Goal: Find specific page/section: Find specific page/section

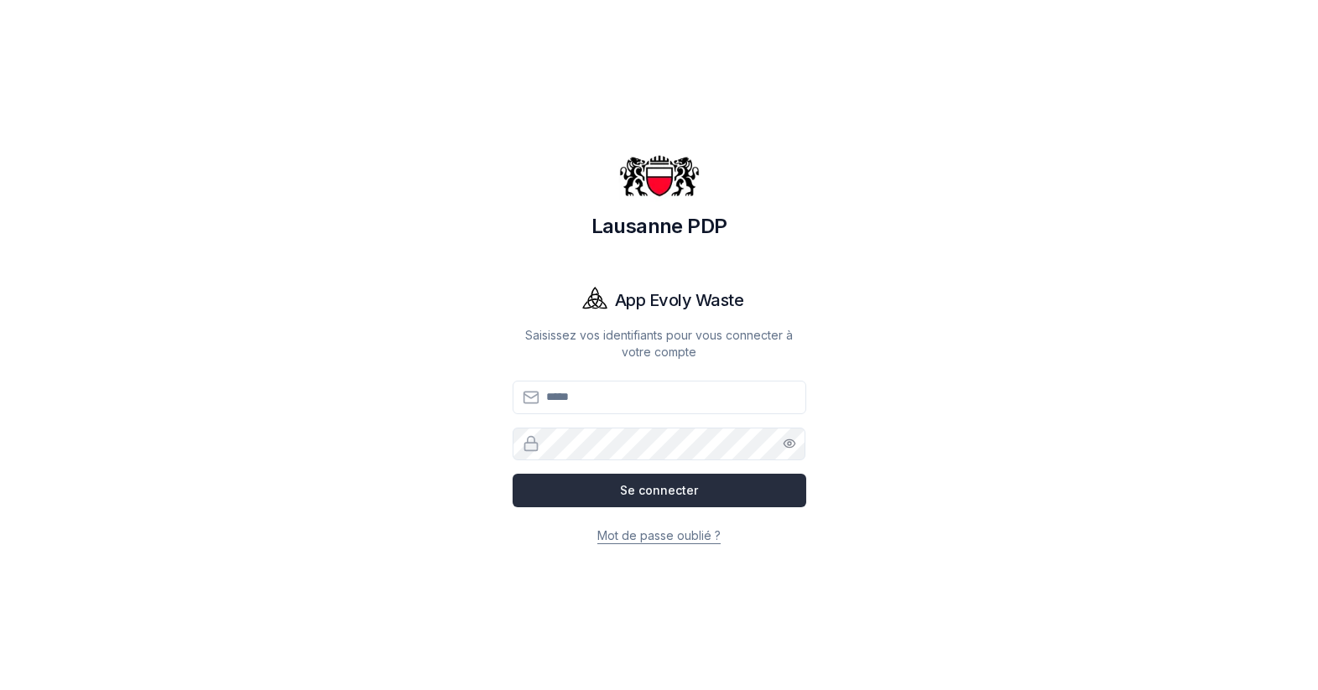
type input "**********"
click at [666, 485] on button "Se connecter" at bounding box center [660, 491] width 294 height 34
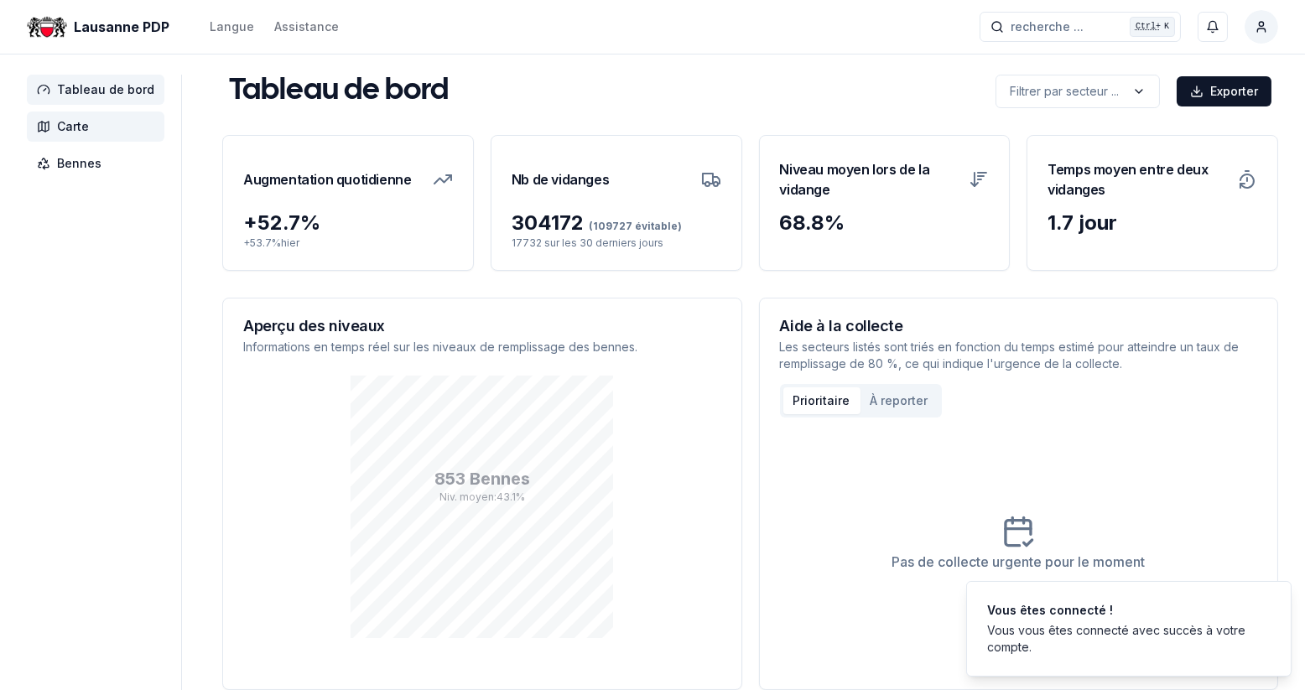
click at [65, 126] on span "Carte" at bounding box center [73, 126] width 32 height 17
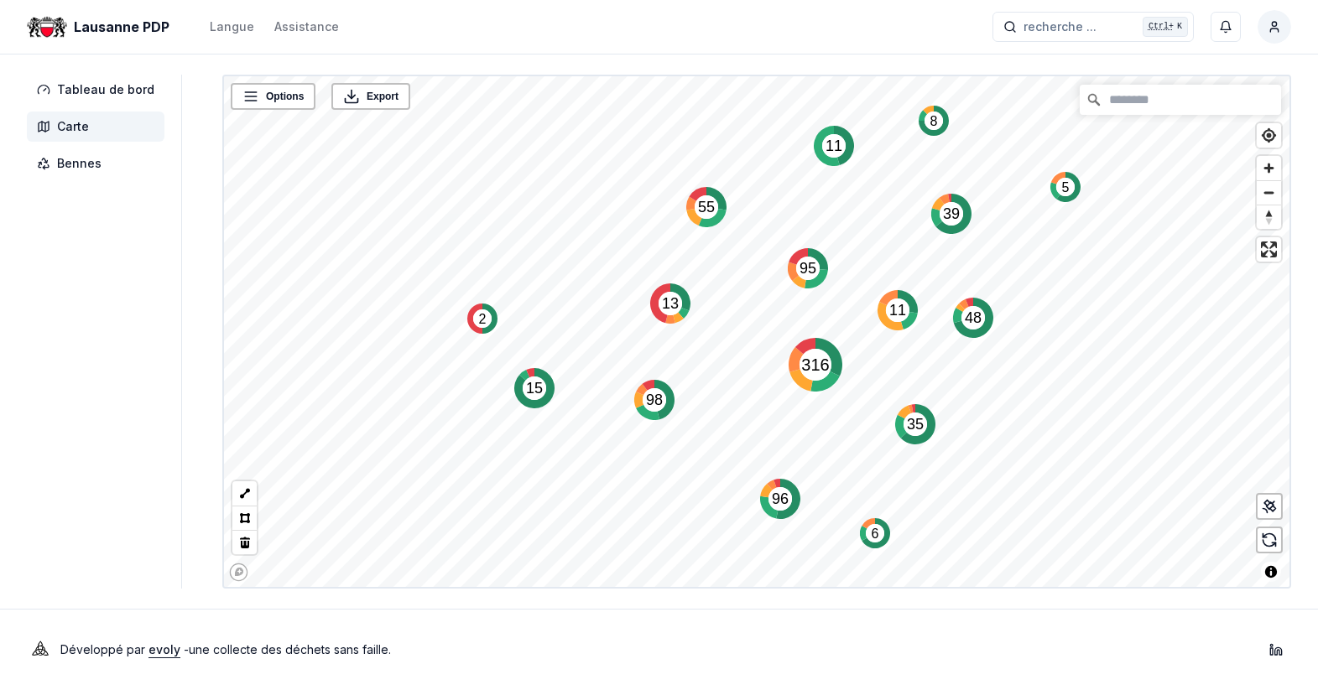
click at [670, 306] on text "13" at bounding box center [670, 303] width 17 height 17
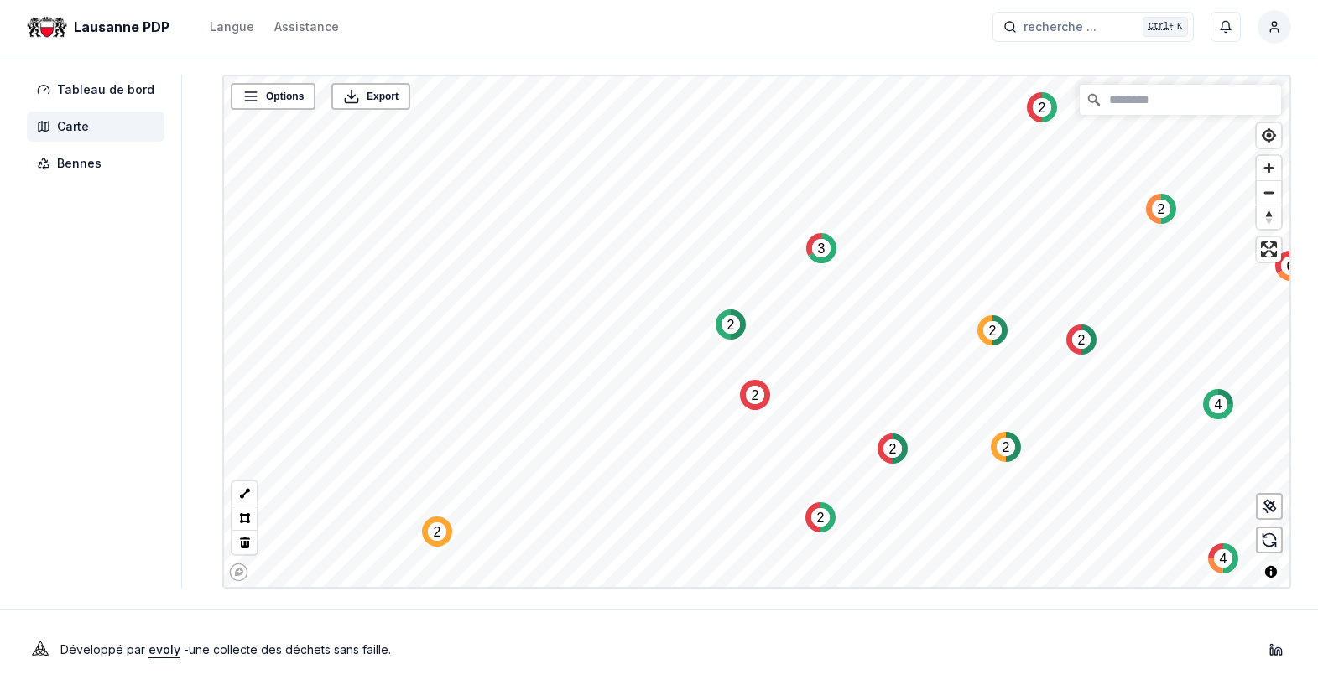
click at [977, 329] on icon "Map marker" at bounding box center [984, 330] width 15 height 30
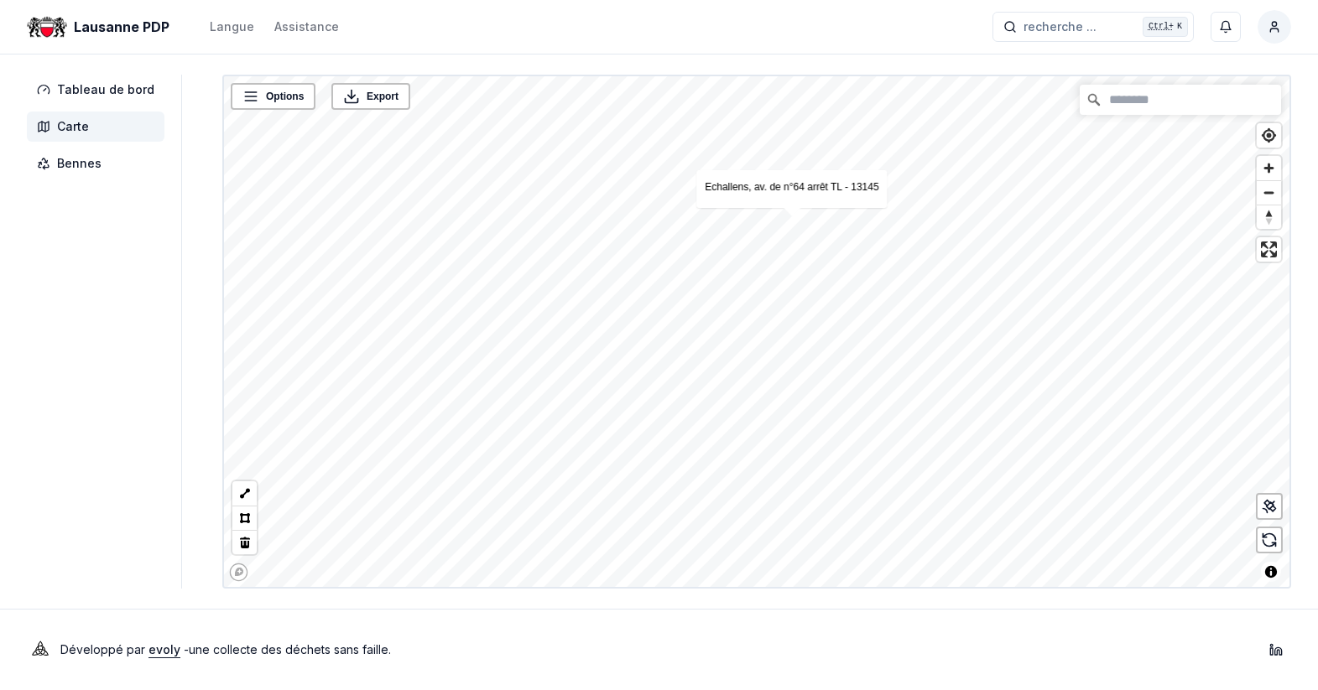
click at [1280, 30] on html "Lausanne PDP Langue Assistance recherche ... recherche ... Ctrl+ K [PERSON_NAME…" at bounding box center [659, 345] width 1318 height 690
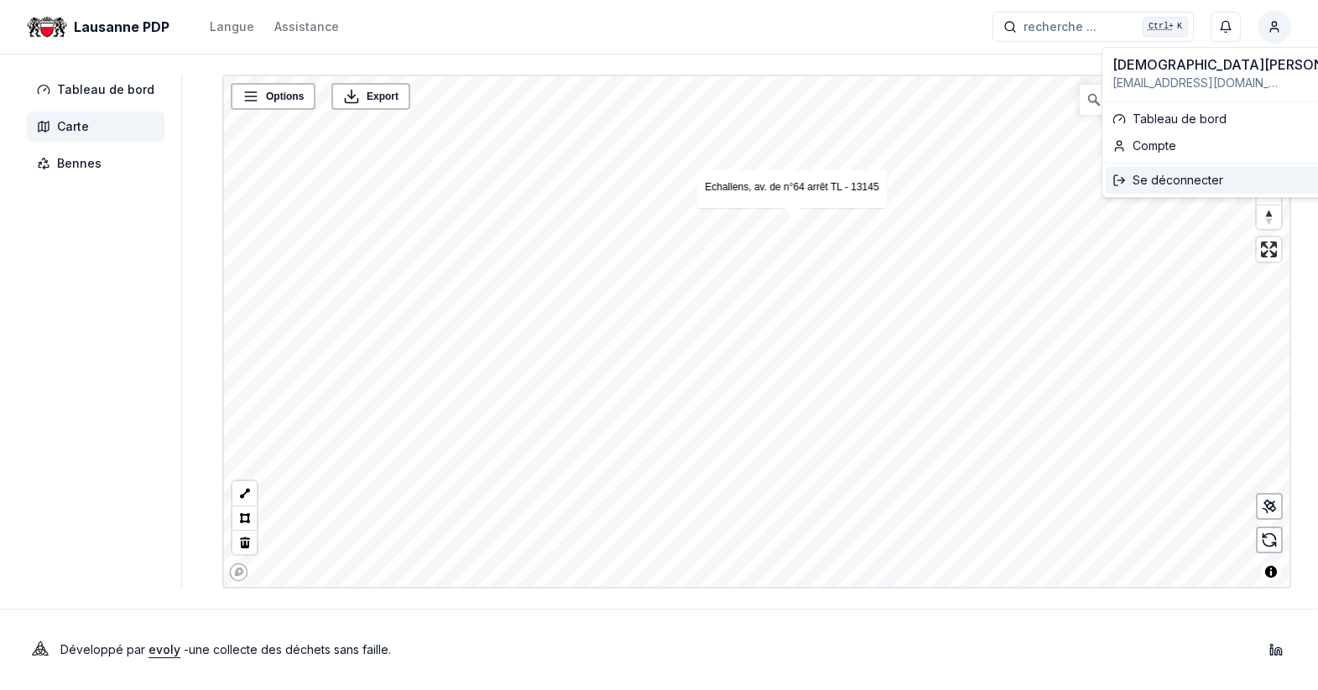
click at [1169, 184] on div "Se déconnecter" at bounding box center [1244, 180] width 277 height 27
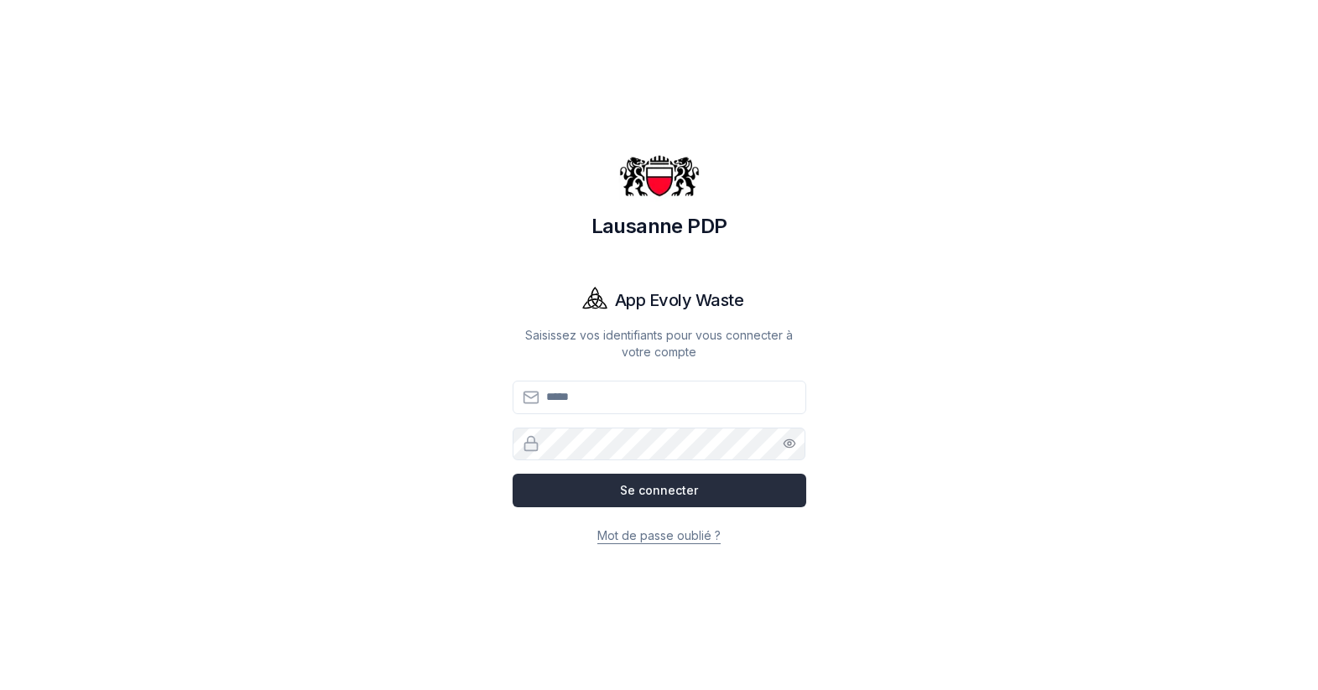
type input "**********"
click at [675, 486] on button "Se connecter" at bounding box center [660, 491] width 294 height 34
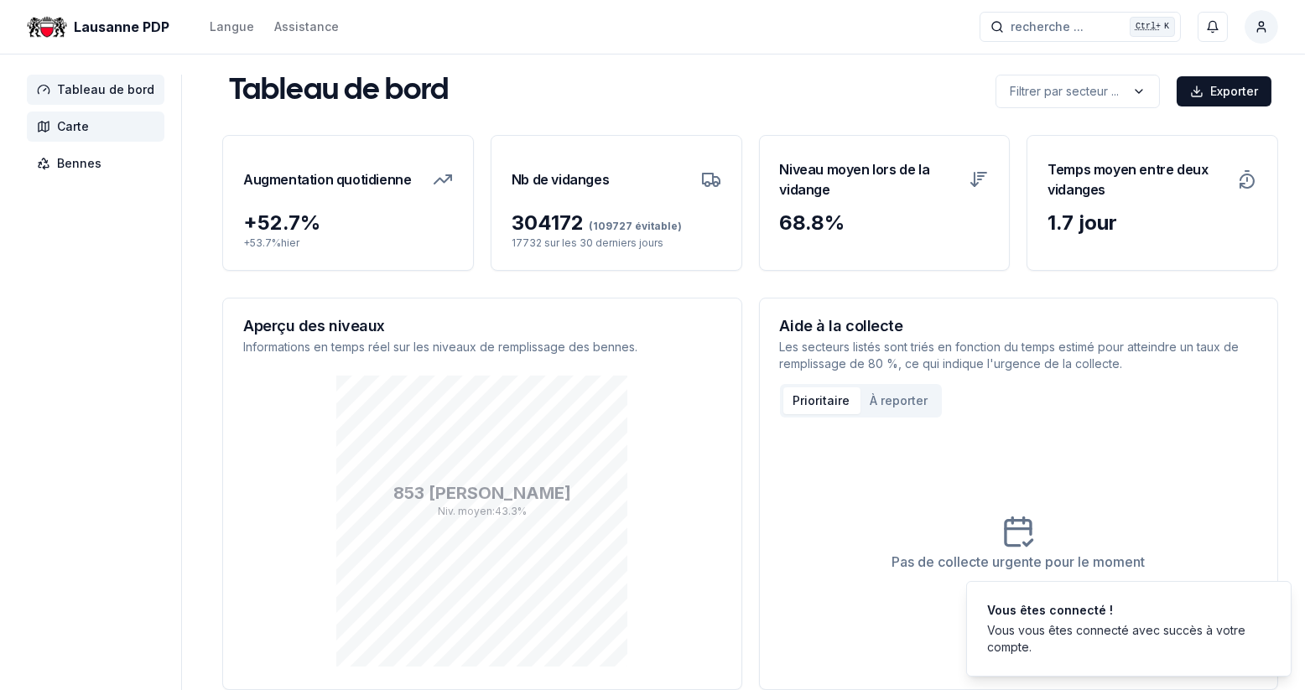
click at [73, 133] on span "Carte" at bounding box center [73, 126] width 32 height 17
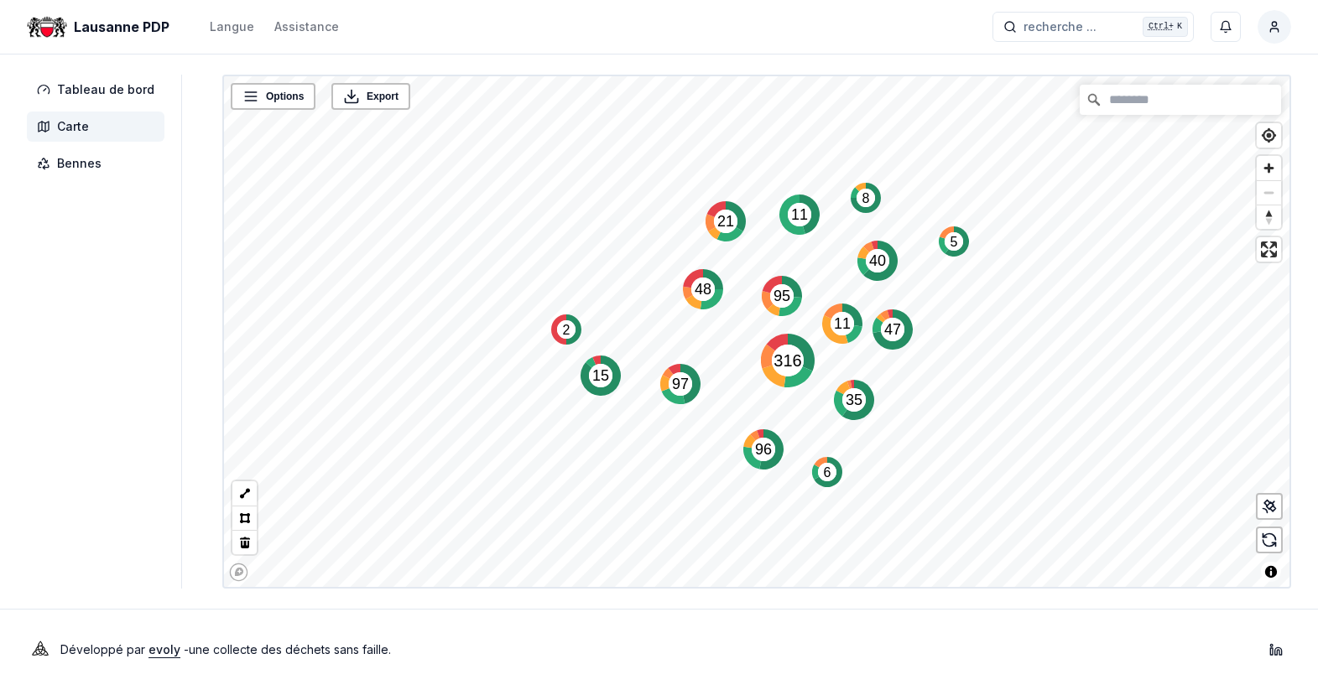
click at [696, 296] on text "48" at bounding box center [703, 289] width 17 height 17
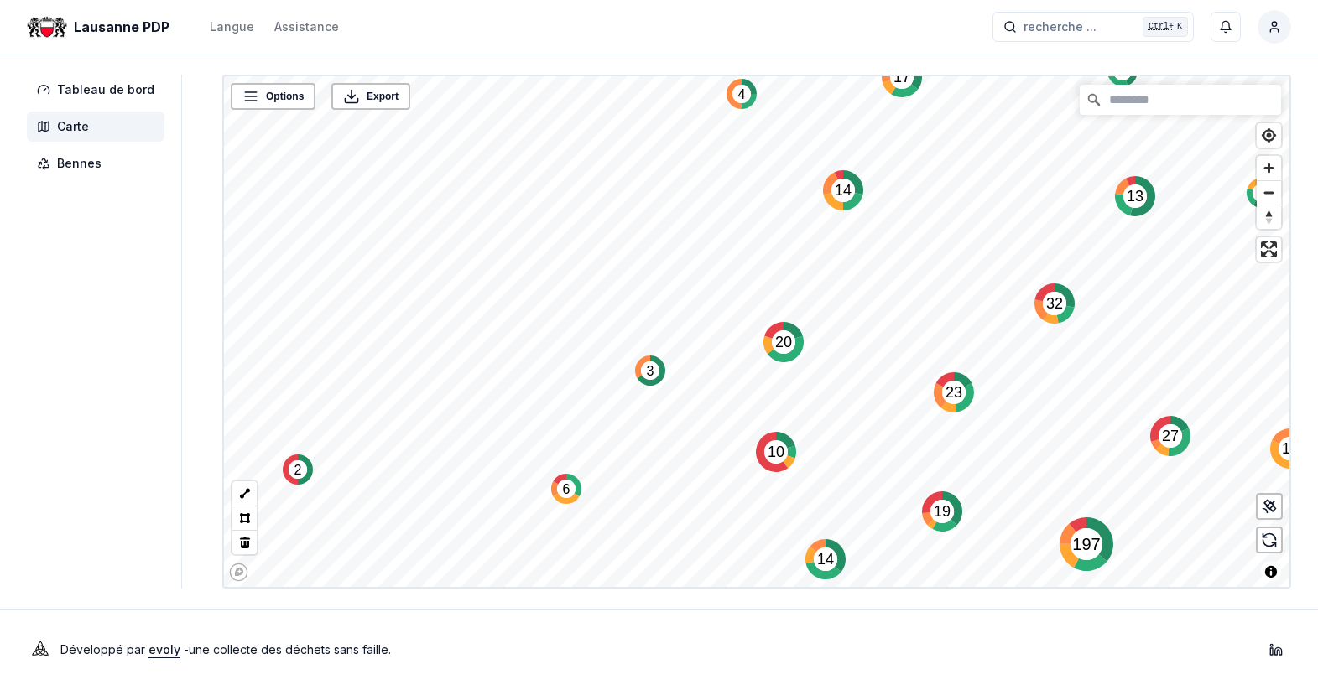
click at [790, 340] on icon "Map marker" at bounding box center [786, 349] width 36 height 26
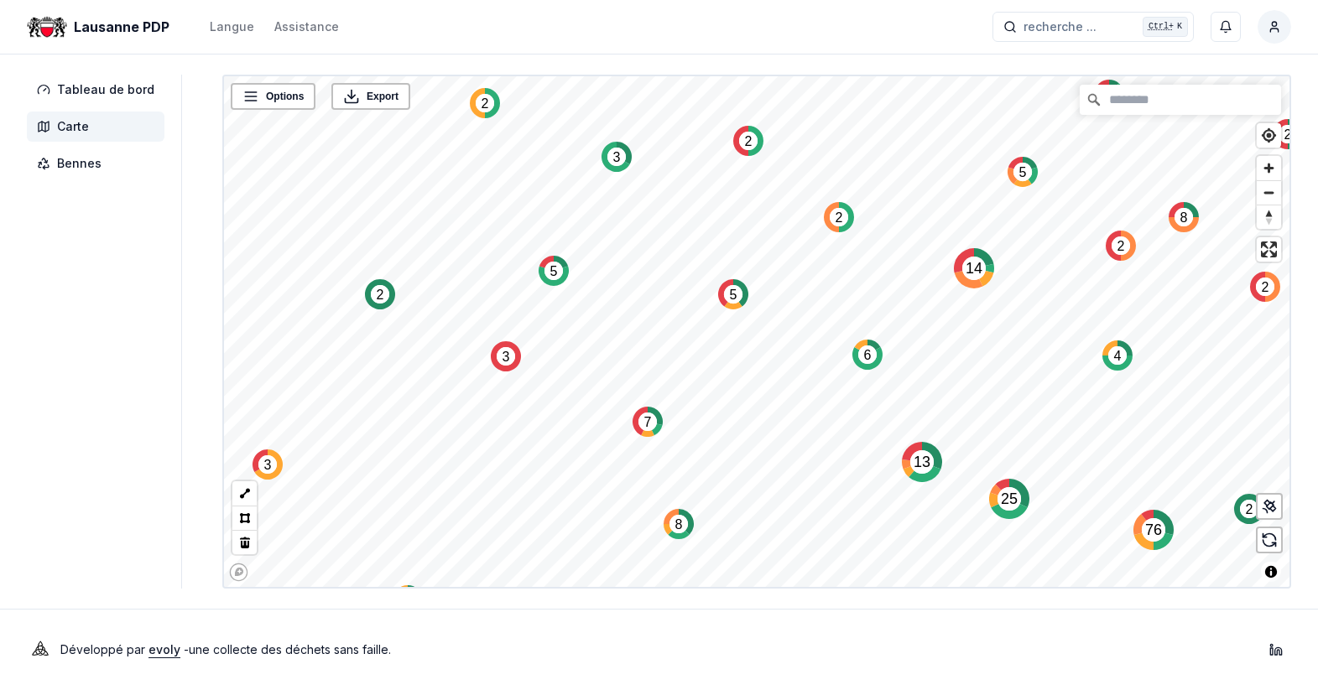
click at [724, 303] on icon "Map marker" at bounding box center [733, 306] width 18 height 8
